Goal: Task Accomplishment & Management: Use online tool/utility

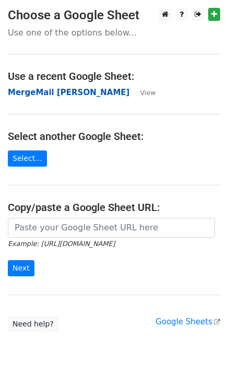
click at [53, 95] on strong "MergeMail [PERSON_NAME]" at bounding box center [69, 92] width 122 height 9
click at [45, 95] on strong "MergeMail [PERSON_NAME]" at bounding box center [69, 92] width 122 height 9
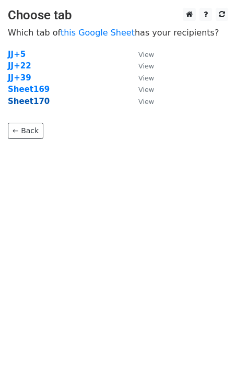
click at [29, 103] on strong "Sheet170" at bounding box center [29, 101] width 42 height 9
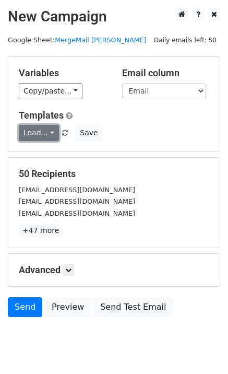
click at [49, 137] on link "Load..." at bounding box center [39, 133] width 40 height 16
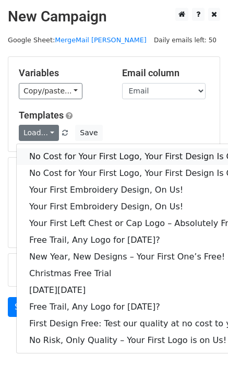
click at [57, 153] on link "No Cost for Your First Logo, Your First Design Is On Us!" at bounding box center [142, 156] width 251 height 17
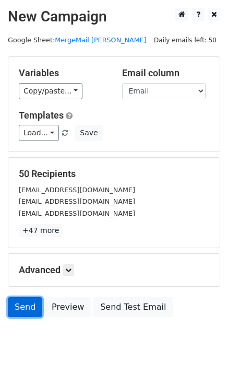
click at [21, 309] on link "Send" at bounding box center [25, 307] width 34 height 20
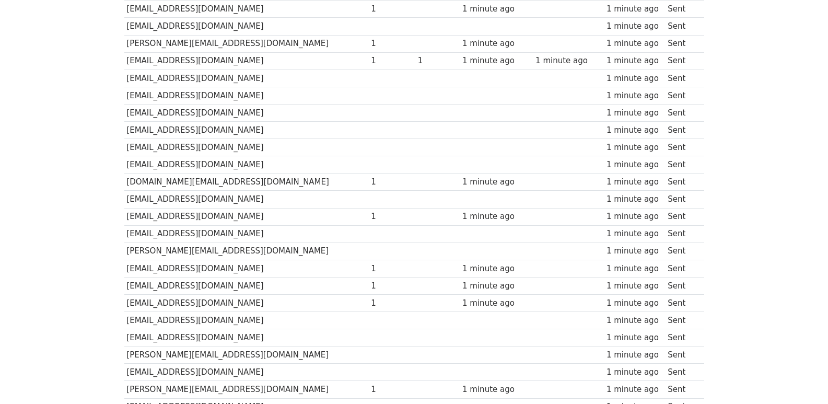
scroll to position [697, 0]
